Goal: Find specific page/section: Find specific page/section

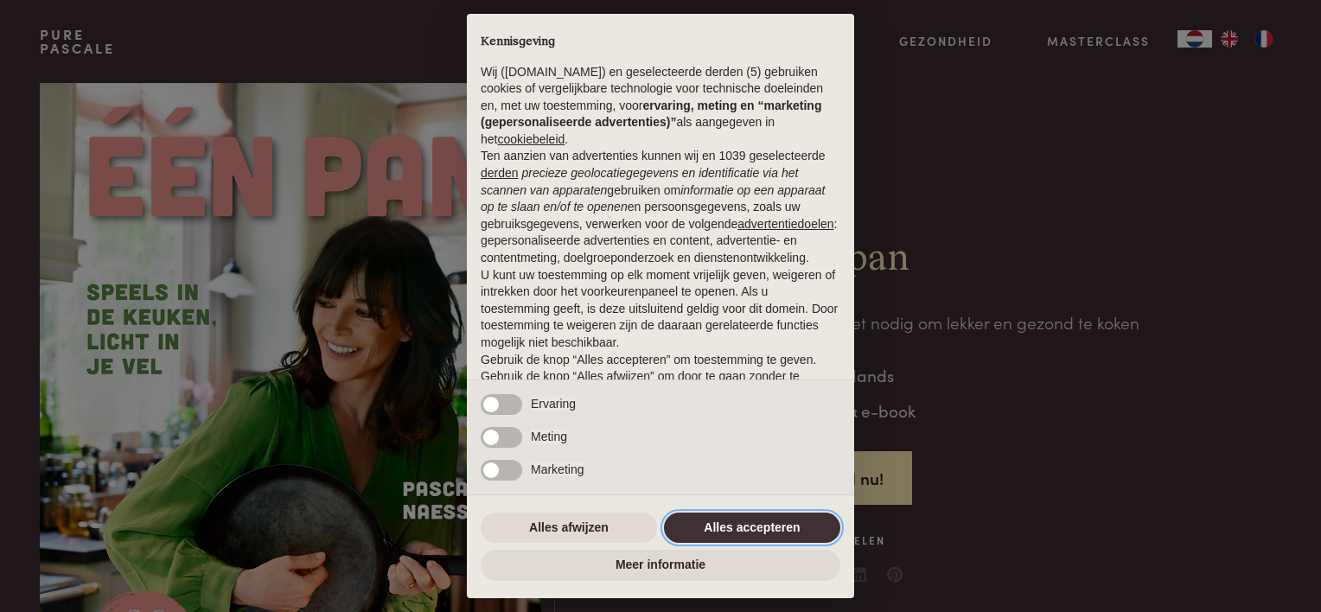
click at [735, 532] on button "Alles accepteren" at bounding box center [752, 528] width 176 height 31
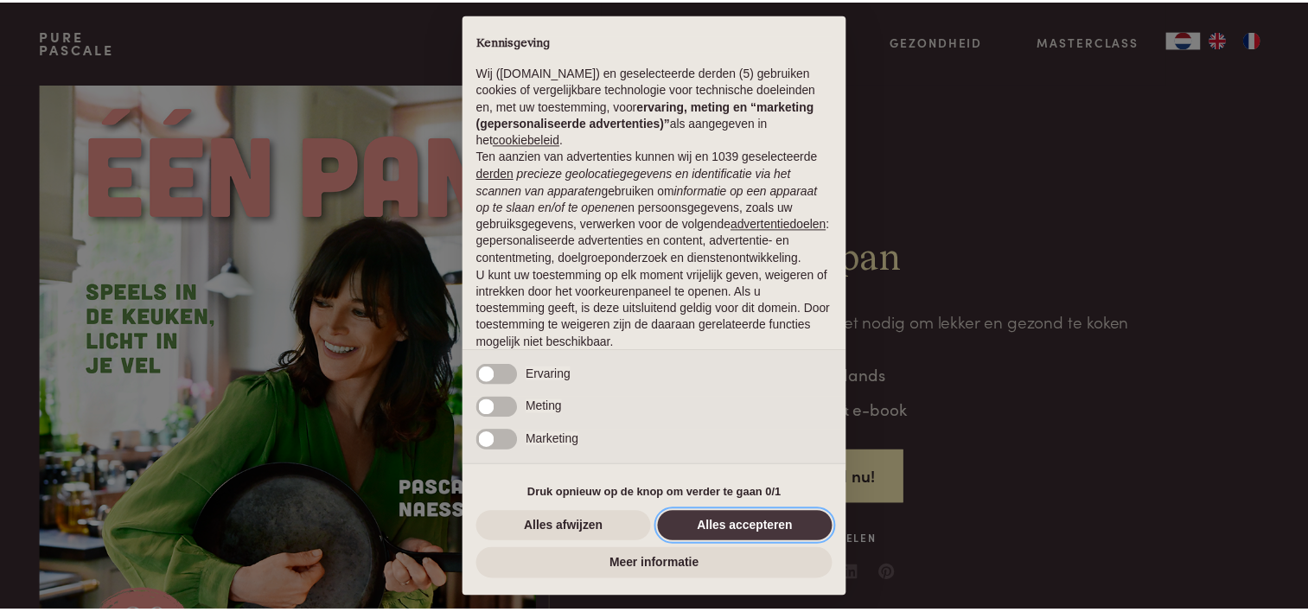
scroll to position [83, 0]
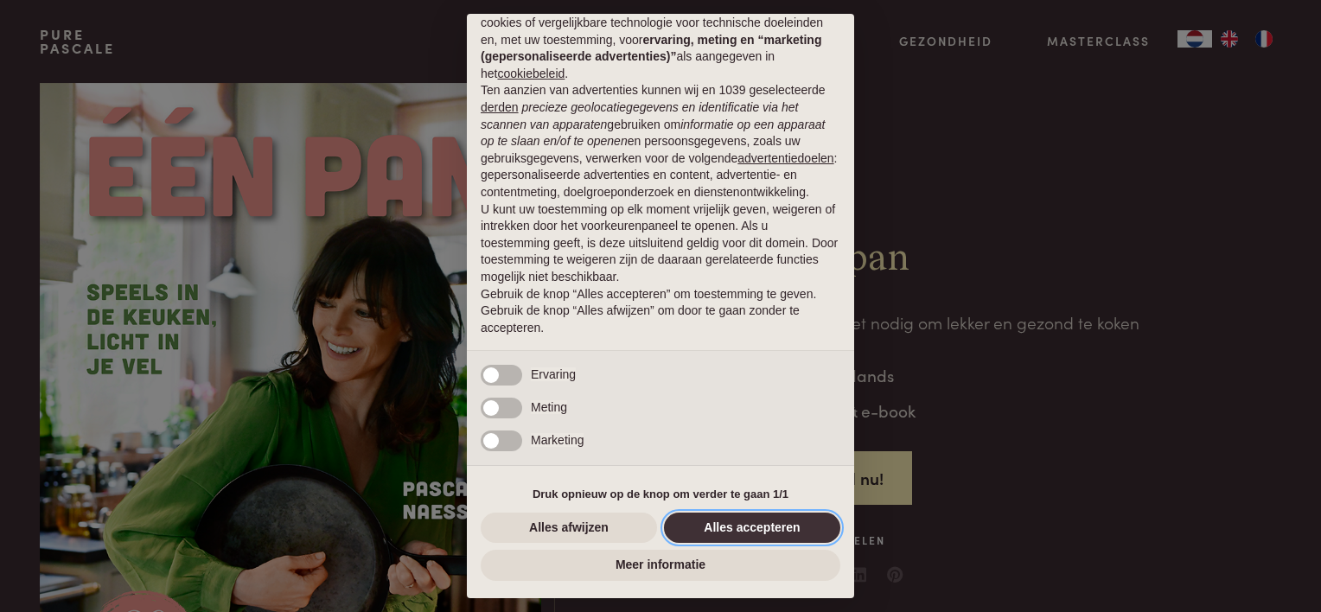
click at [734, 526] on button "Alles accepteren" at bounding box center [752, 528] width 176 height 31
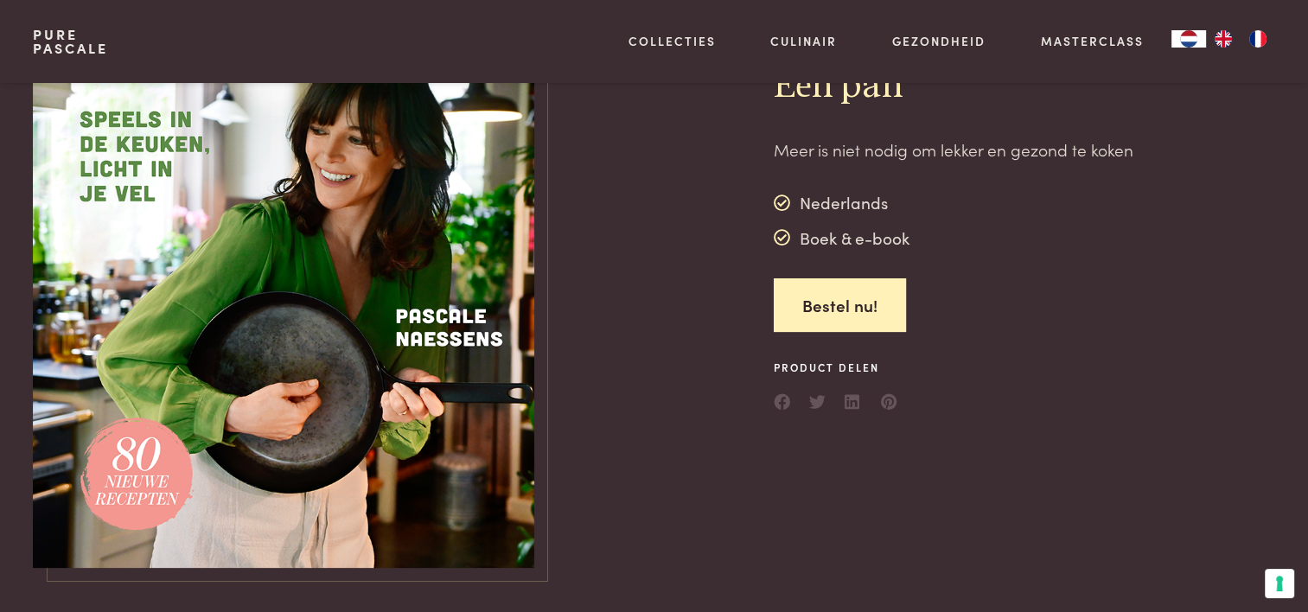
scroll to position [0, 0]
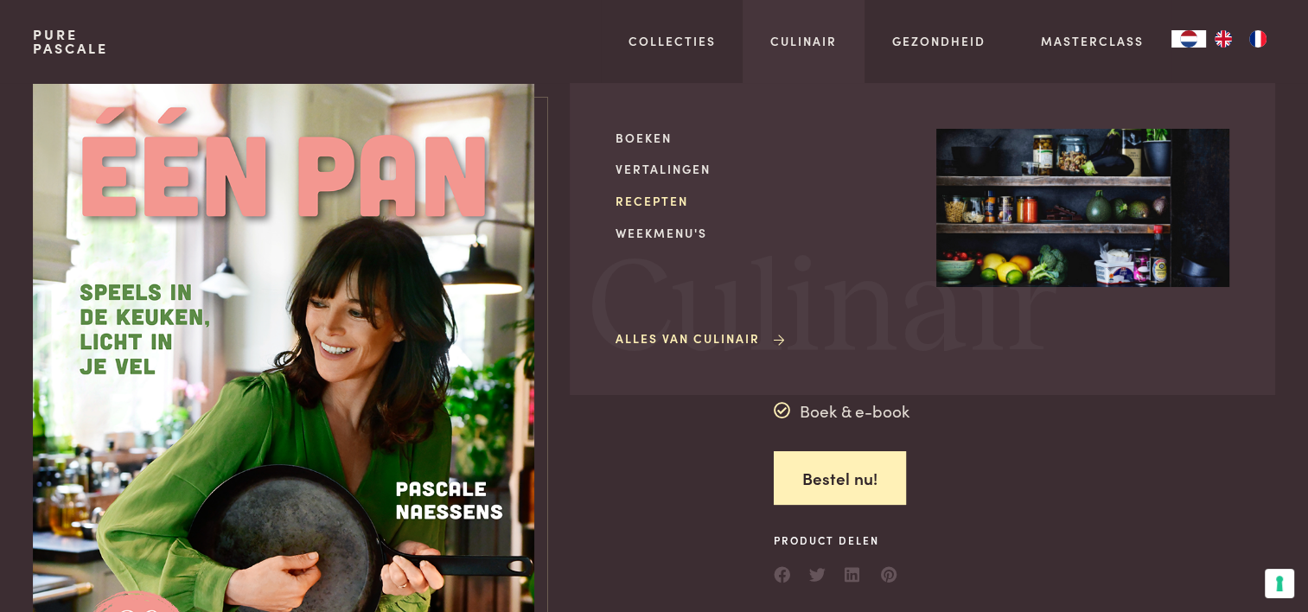
click at [655, 199] on link "Recepten" at bounding box center [762, 201] width 293 height 18
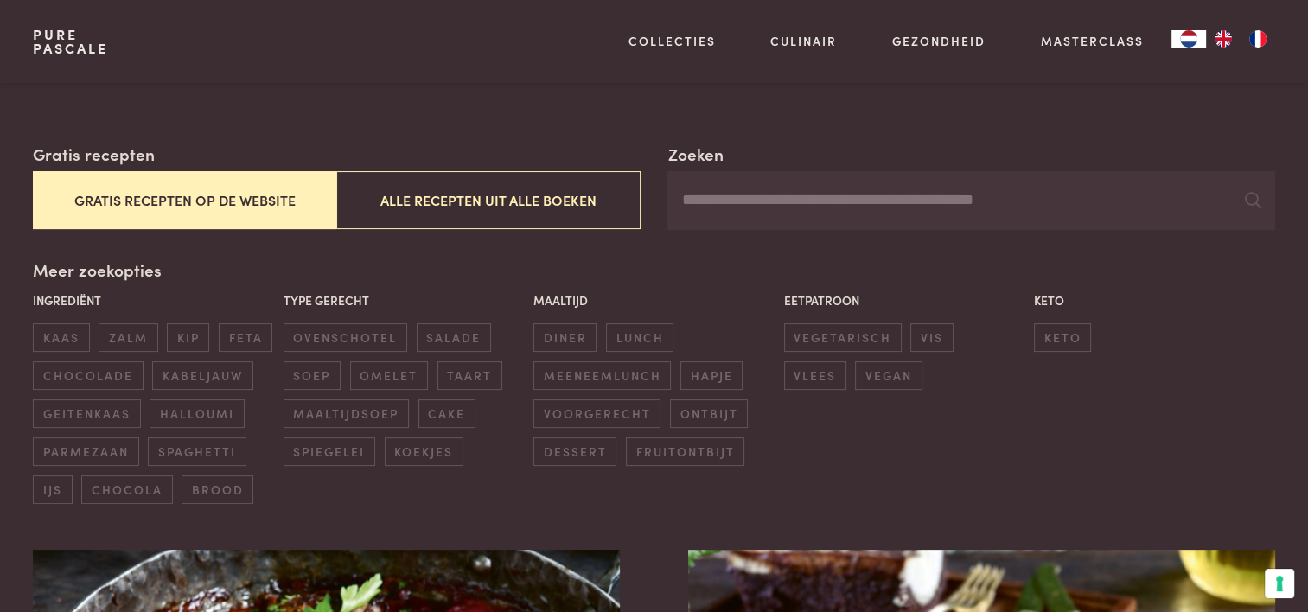
scroll to position [259, 0]
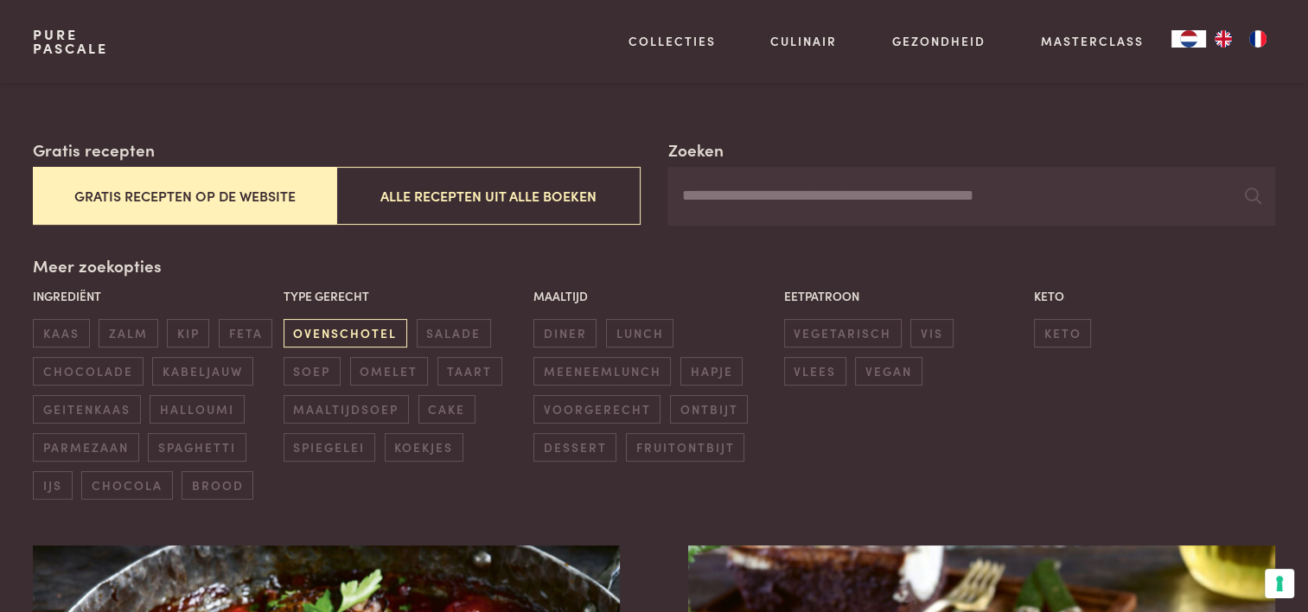
click at [332, 338] on span "ovenschotel" at bounding box center [346, 333] width 124 height 29
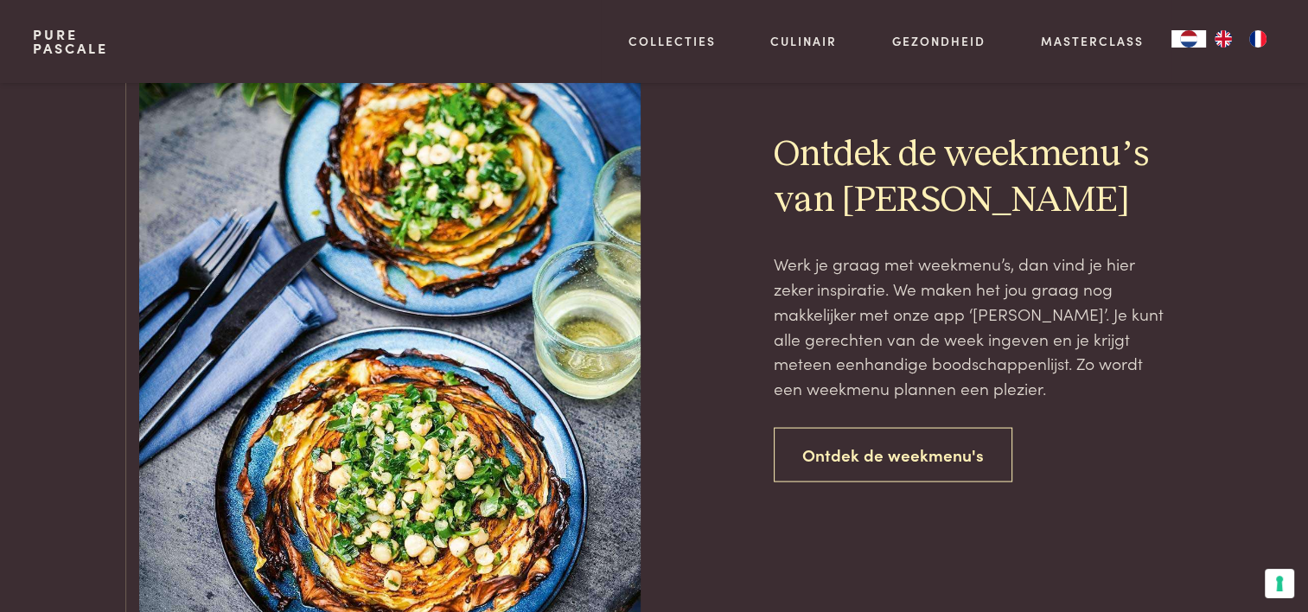
scroll to position [3337, 0]
